Goal: Information Seeking & Learning: Compare options

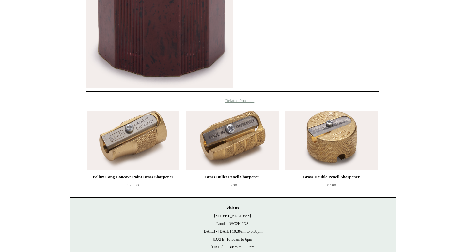
scroll to position [262, 0]
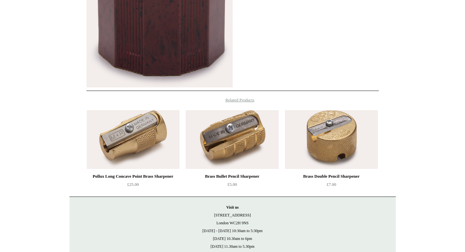
click at [144, 146] on img at bounding box center [133, 139] width 93 height 59
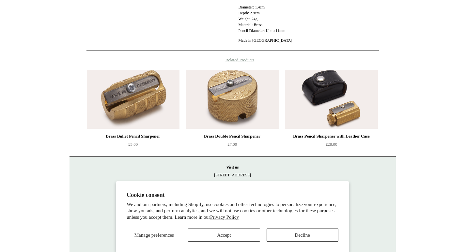
scroll to position [245, 0]
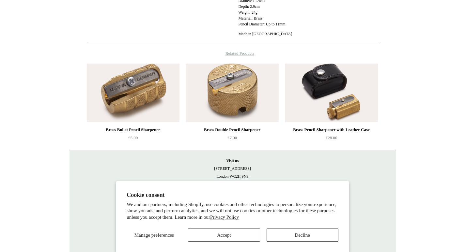
click at [213, 91] on img at bounding box center [232, 93] width 93 height 59
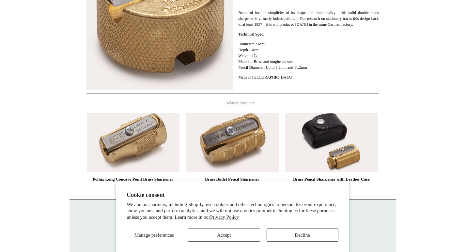
scroll to position [170, 0]
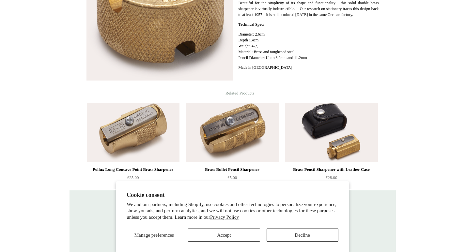
click at [359, 142] on img at bounding box center [331, 132] width 93 height 59
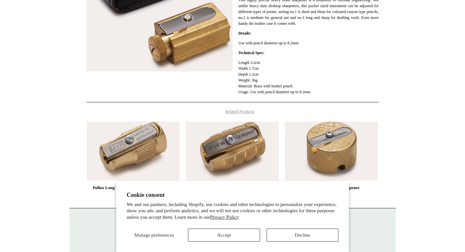
scroll to position [174, 0]
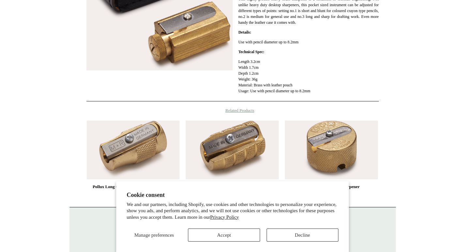
click at [213, 145] on img at bounding box center [232, 150] width 93 height 59
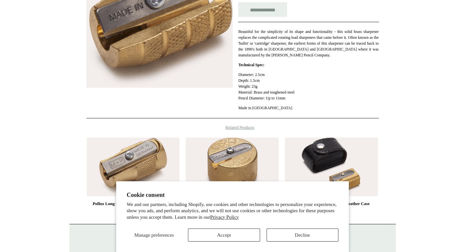
scroll to position [156, 0]
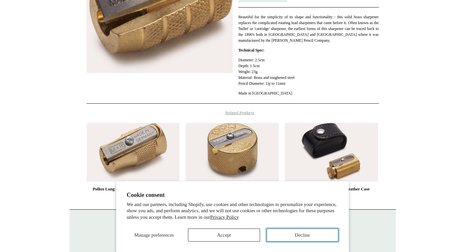
click at [284, 237] on button "Decline" at bounding box center [302, 235] width 72 height 13
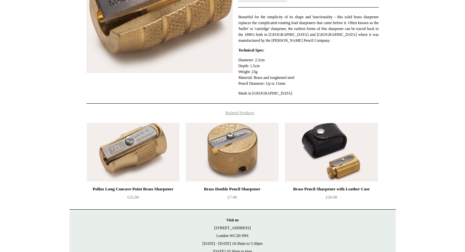
click at [333, 164] on img at bounding box center [331, 152] width 93 height 59
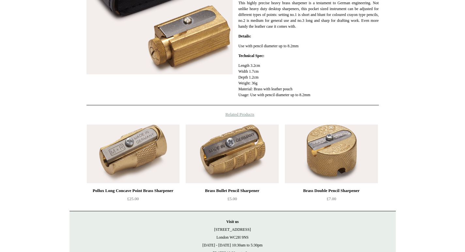
scroll to position [201, 0]
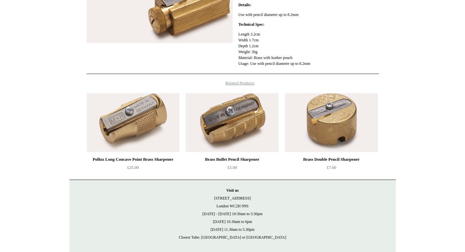
click at [147, 133] on img at bounding box center [133, 122] width 93 height 59
